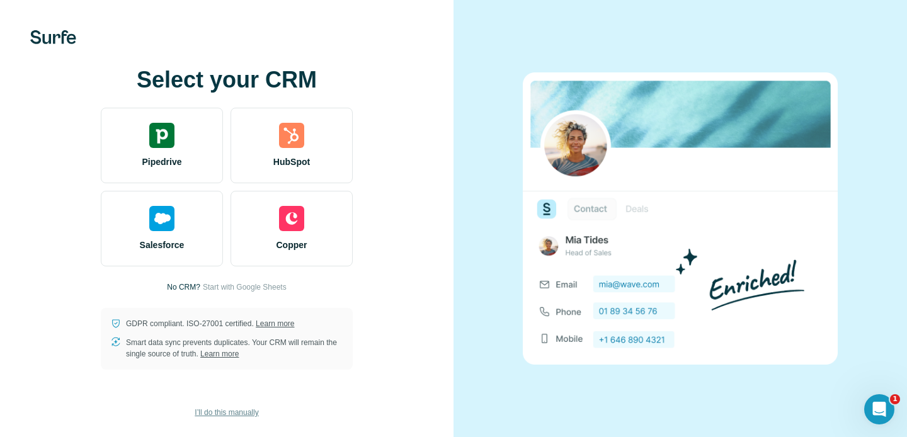
click at [231, 416] on span "I’ll do this manually" at bounding box center [227, 412] width 64 height 11
